Goal: Transaction & Acquisition: Purchase product/service

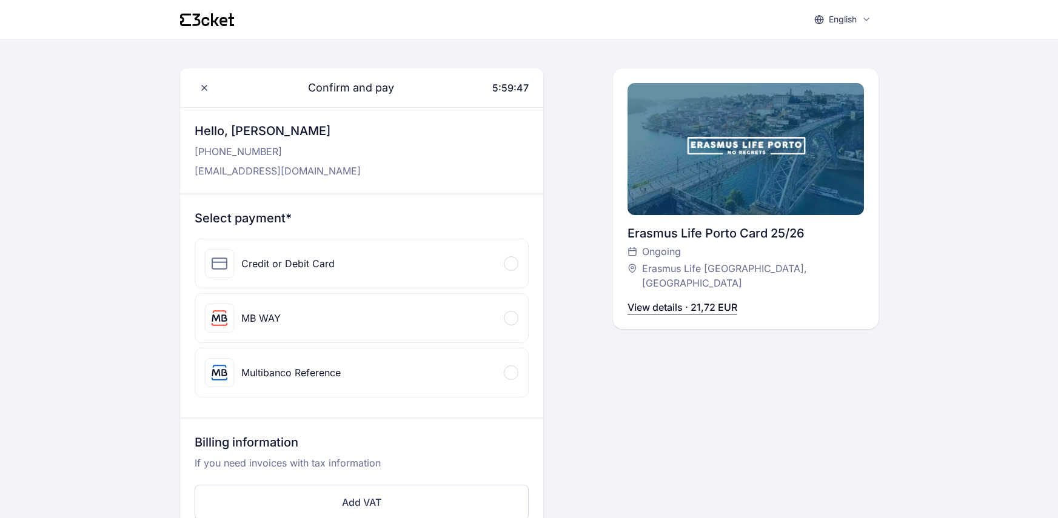
click at [512, 239] on div "Credit or Debit Card" at bounding box center [361, 263] width 333 height 48
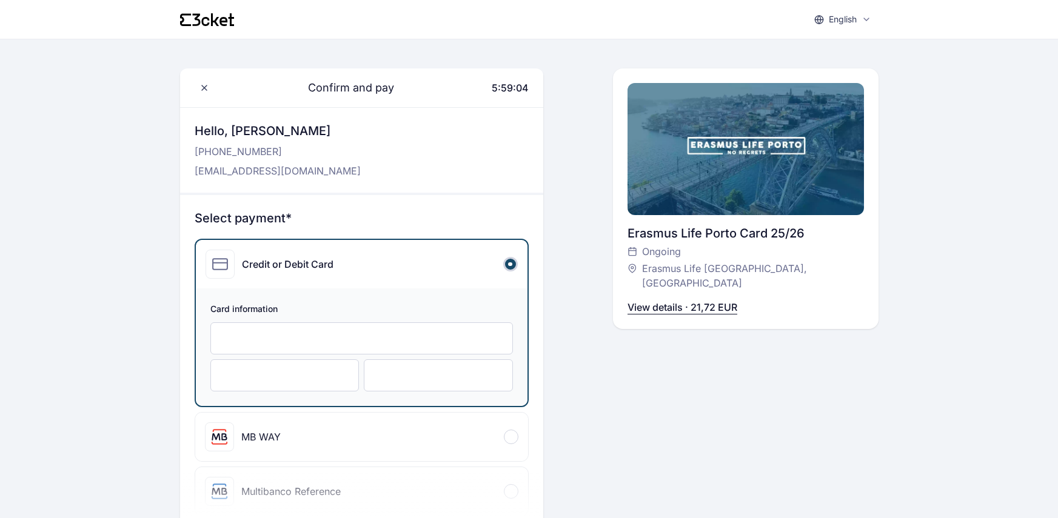
click at [316, 359] on div at bounding box center [284, 375] width 149 height 32
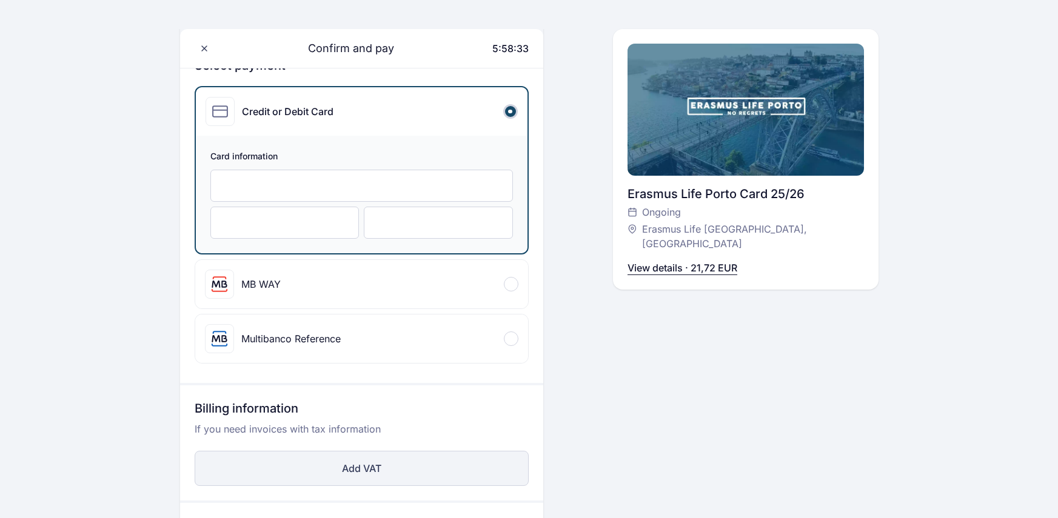
scroll to position [170, 0]
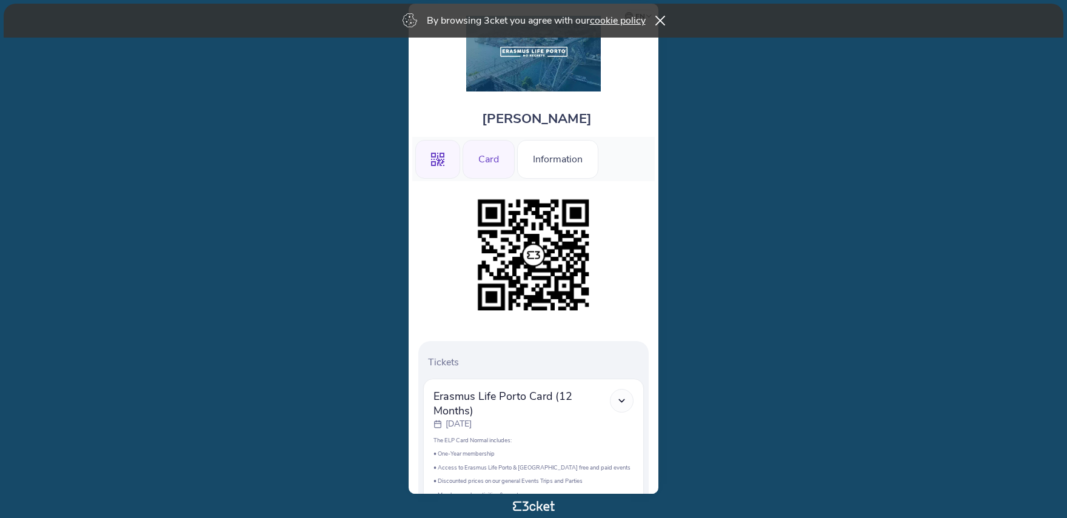
click at [475, 159] on div "Card" at bounding box center [488, 159] width 52 height 39
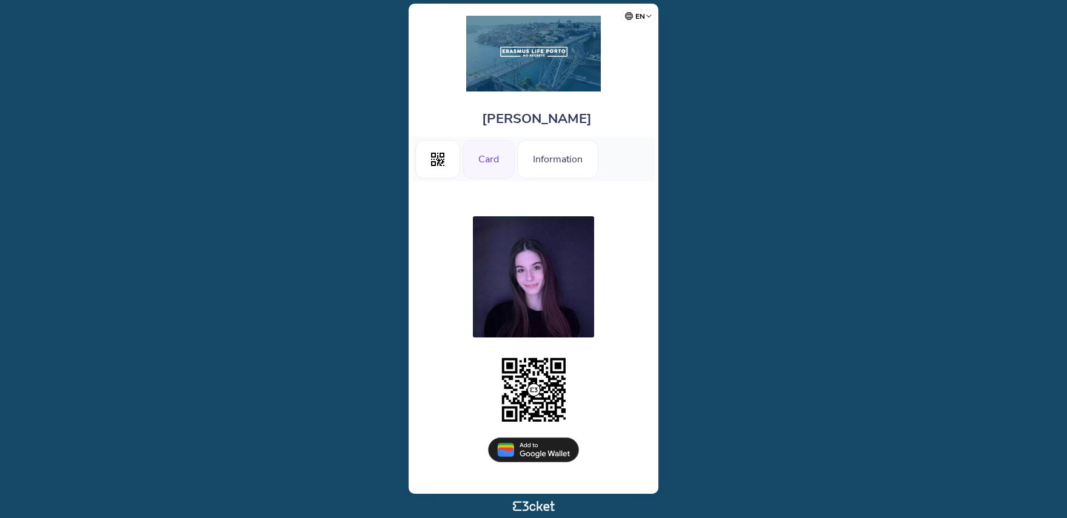
click at [518, 301] on div at bounding box center [533, 276] width 121 height 121
drag, startPoint x: 547, startPoint y: 294, endPoint x: 531, endPoint y: 304, distance: 18.5
click at [533, 296] on div at bounding box center [533, 276] width 121 height 121
click at [527, 279] on div at bounding box center [533, 276] width 121 height 121
click at [556, 275] on div at bounding box center [533, 276] width 121 height 121
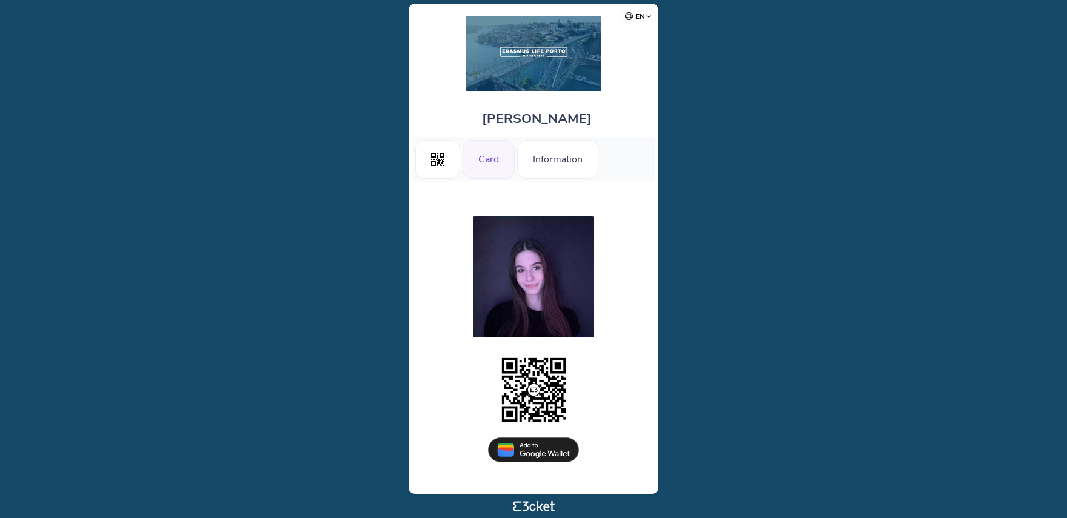
click at [535, 285] on div at bounding box center [533, 276] width 121 height 121
click at [445, 152] on div ".st0{fill-rule:evenodd;clip-rule:evenodd;}" at bounding box center [437, 159] width 45 height 39
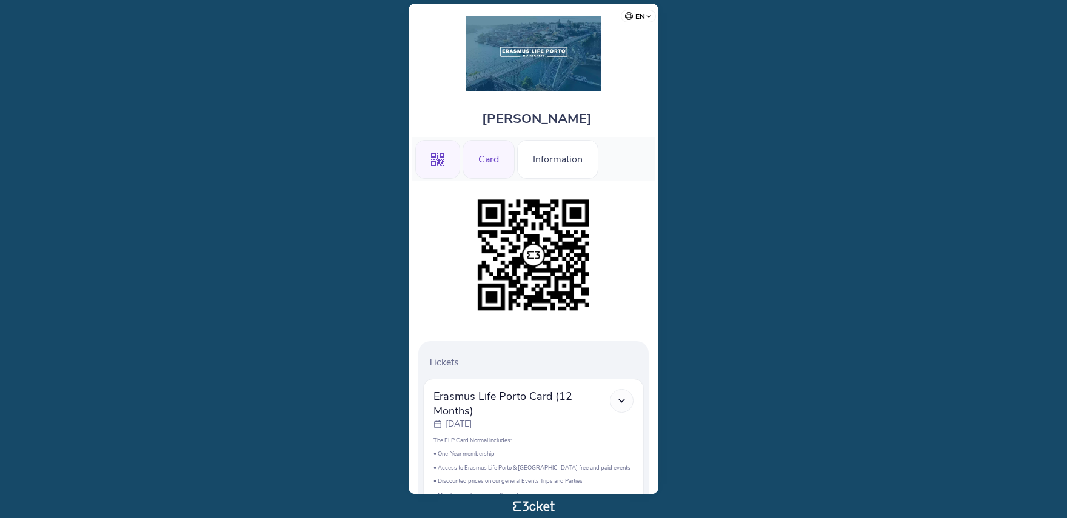
click at [480, 142] on div "Card" at bounding box center [488, 159] width 52 height 39
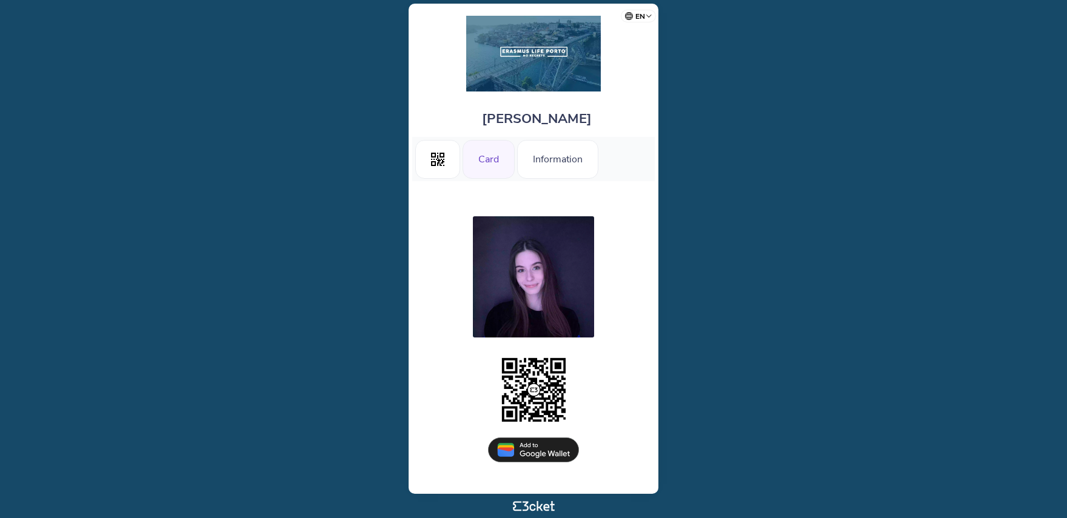
drag, startPoint x: 535, startPoint y: 285, endPoint x: 503, endPoint y: 315, distance: 43.3
click at [503, 315] on div at bounding box center [533, 276] width 121 height 121
click at [511, 344] on div at bounding box center [533, 285] width 230 height 138
click at [502, 325] on div at bounding box center [533, 276] width 121 height 121
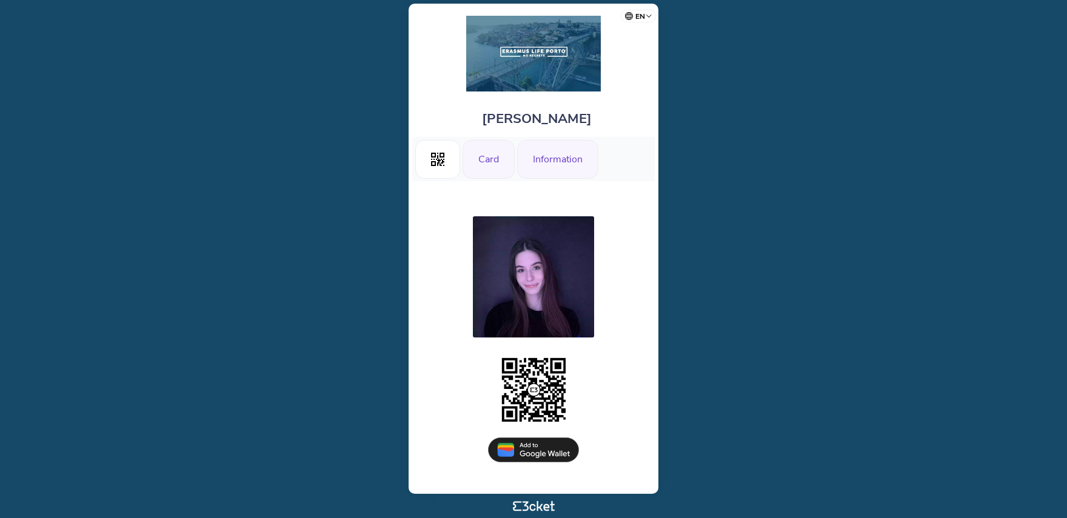
click at [531, 169] on div "Information" at bounding box center [557, 159] width 81 height 39
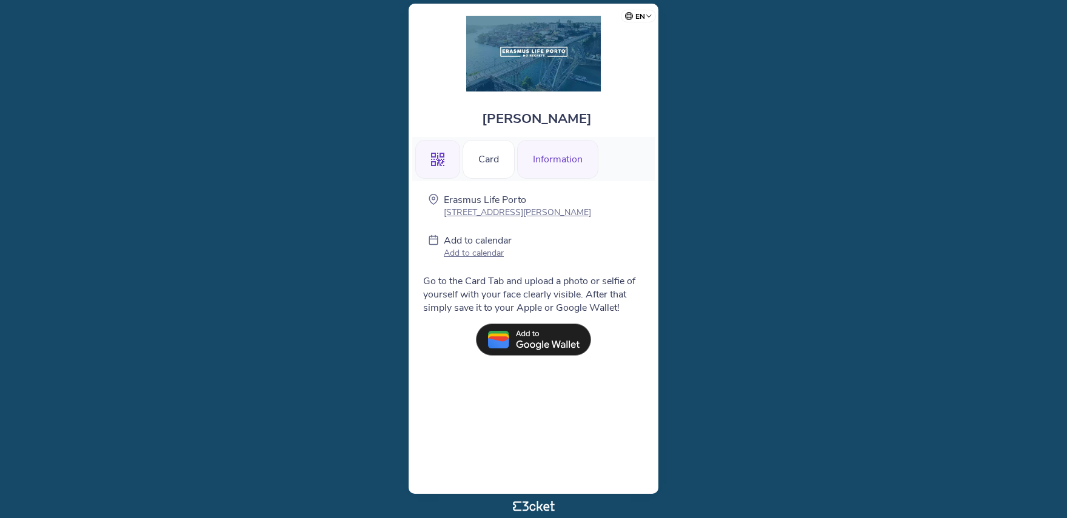
click at [425, 176] on div ".st0{fill-rule:evenodd;clip-rule:evenodd;}" at bounding box center [437, 159] width 45 height 39
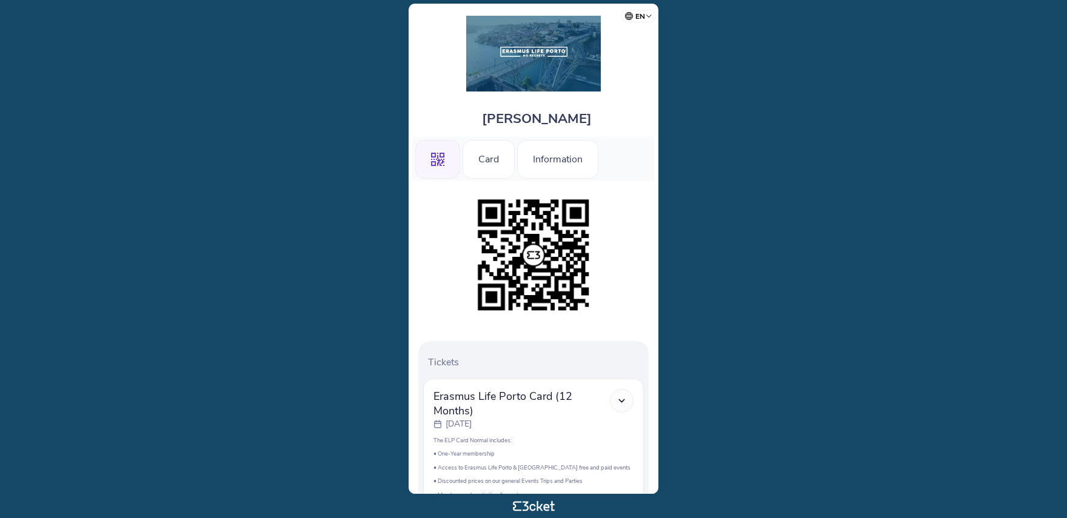
click at [452, 158] on div ".st0{fill-rule:evenodd;clip-rule:evenodd;}" at bounding box center [437, 159] width 45 height 39
click at [469, 160] on div "Card" at bounding box center [488, 159] width 52 height 39
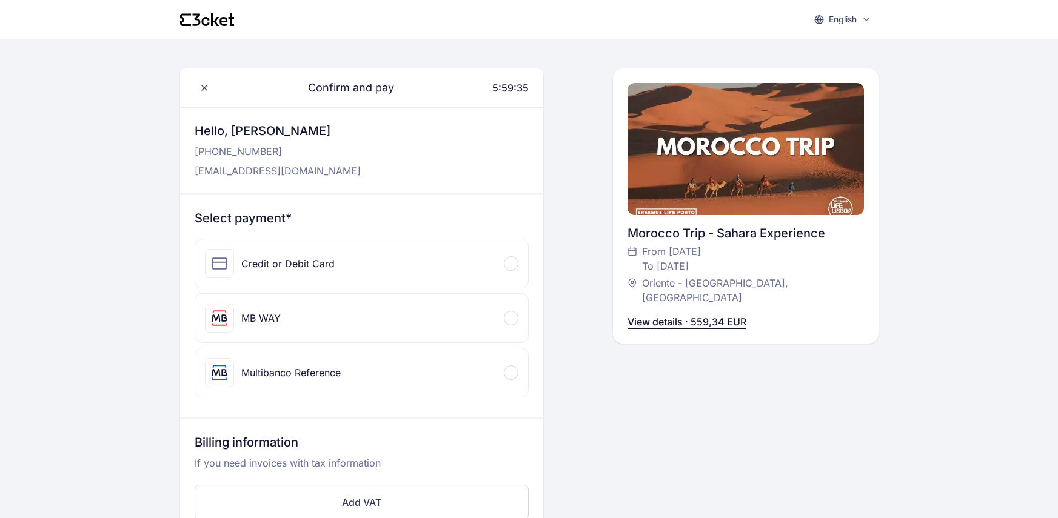
click at [428, 239] on div "Credit or Debit Card" at bounding box center [361, 263] width 333 height 48
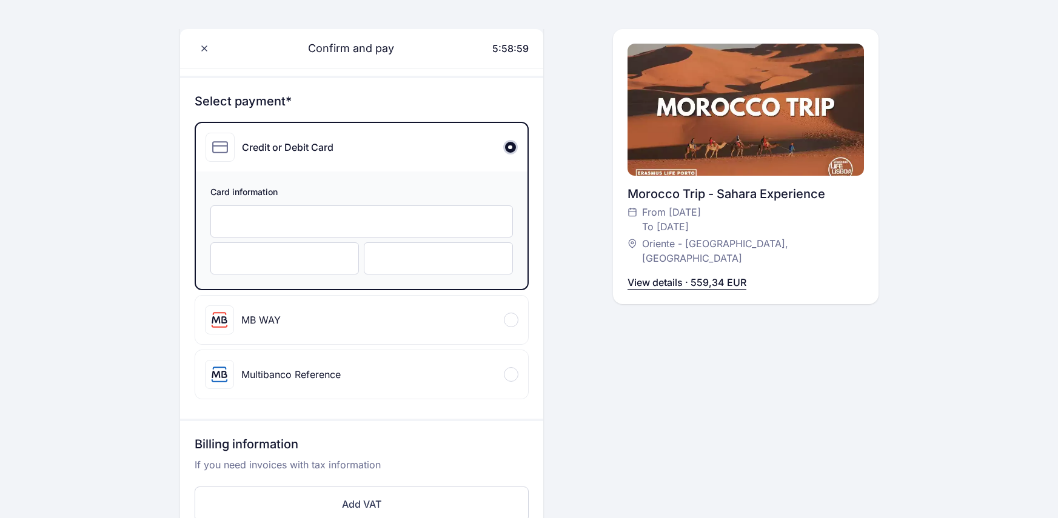
scroll to position [121, 0]
